Goal: Complete application form

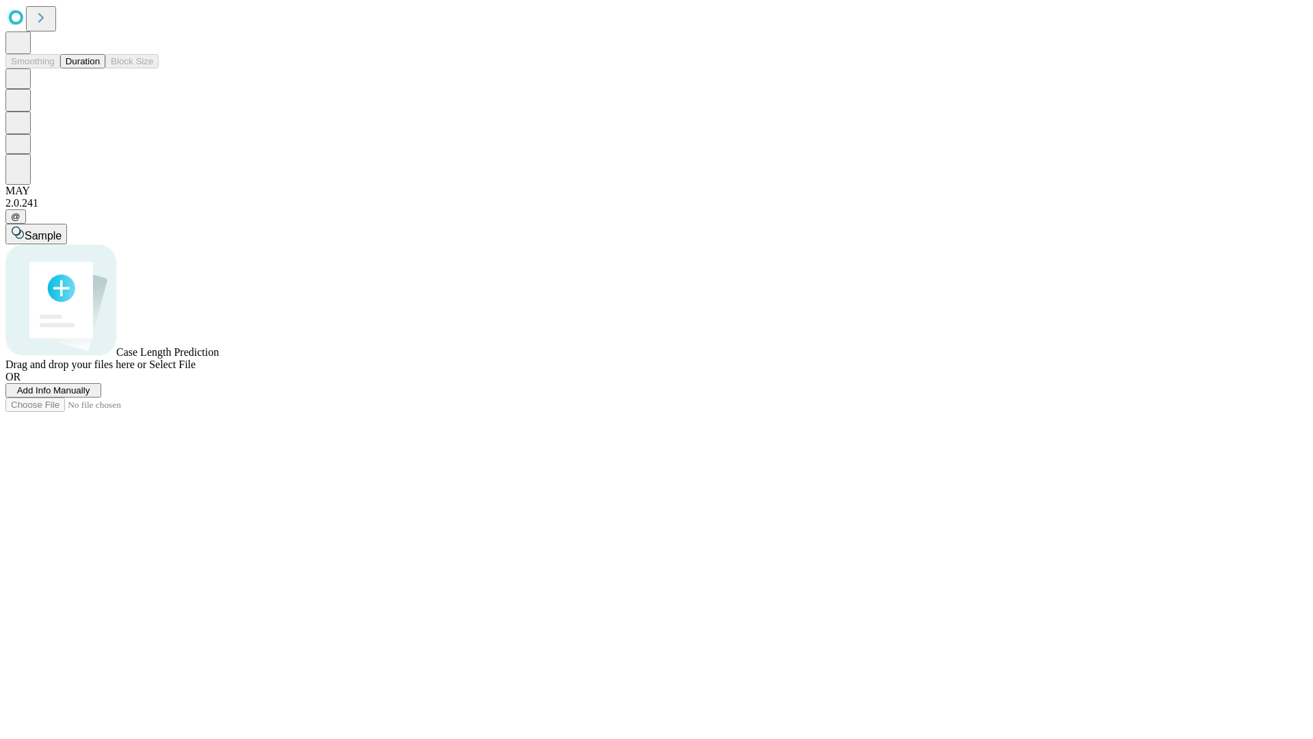
click at [90, 395] on span "Add Info Manually" at bounding box center [53, 390] width 73 height 10
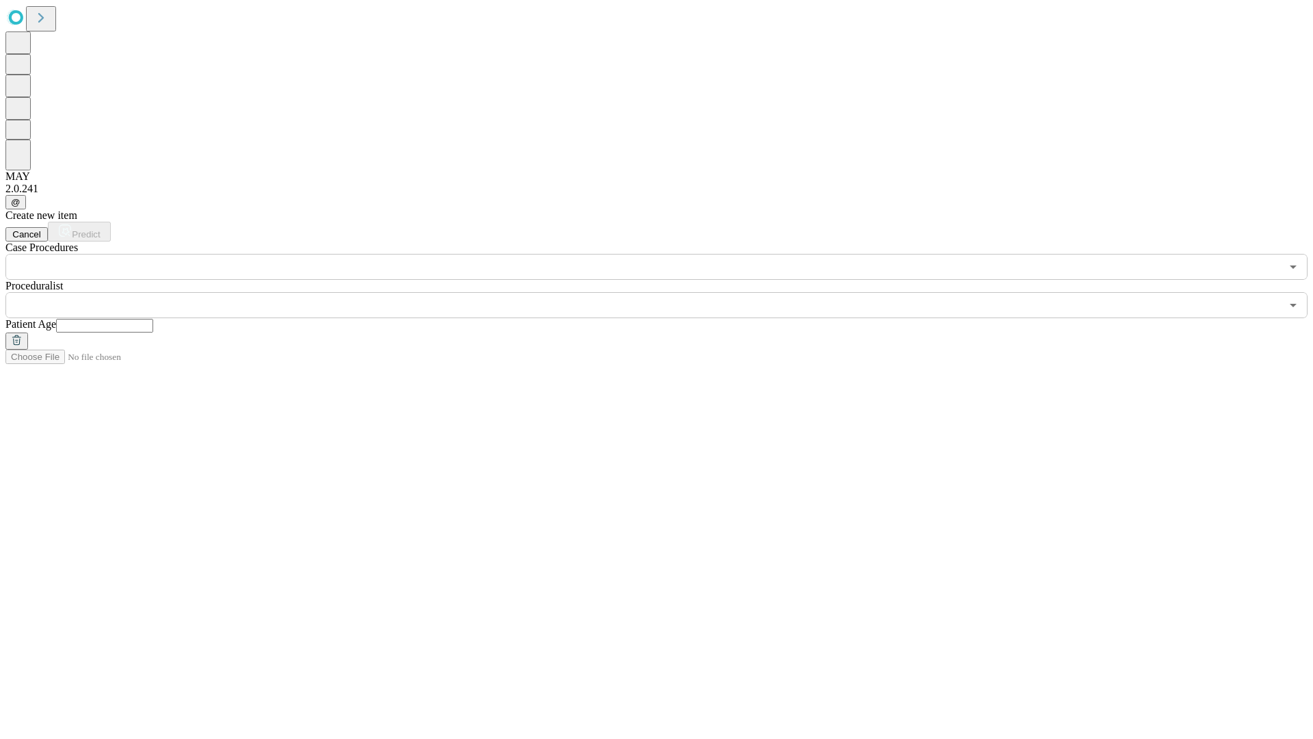
click at [153, 319] on input "text" at bounding box center [104, 326] width 97 height 14
type input "**"
click at [666, 292] on input "text" at bounding box center [642, 305] width 1275 height 26
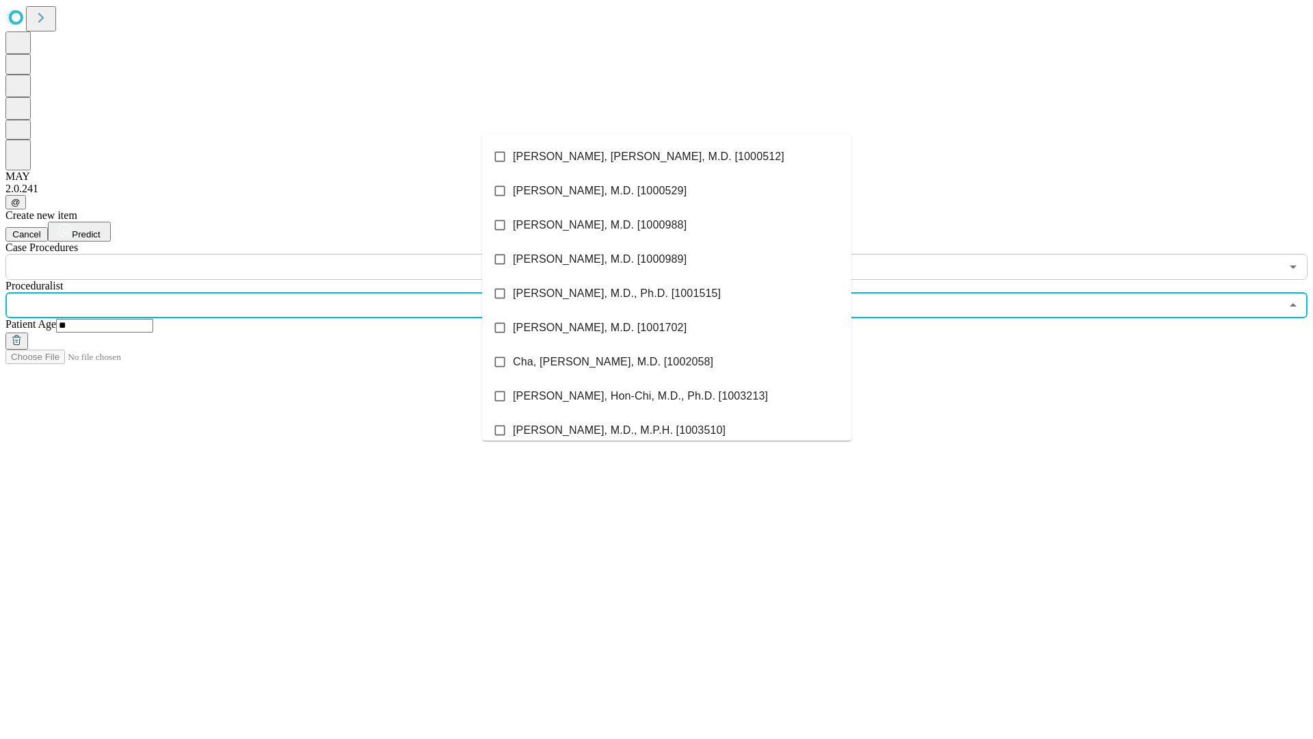
click at [667, 157] on li "[PERSON_NAME], [PERSON_NAME], M.D. [1000512]" at bounding box center [666, 157] width 369 height 34
click at [287, 254] on input "text" at bounding box center [642, 267] width 1275 height 26
